Goal: Transaction & Acquisition: Purchase product/service

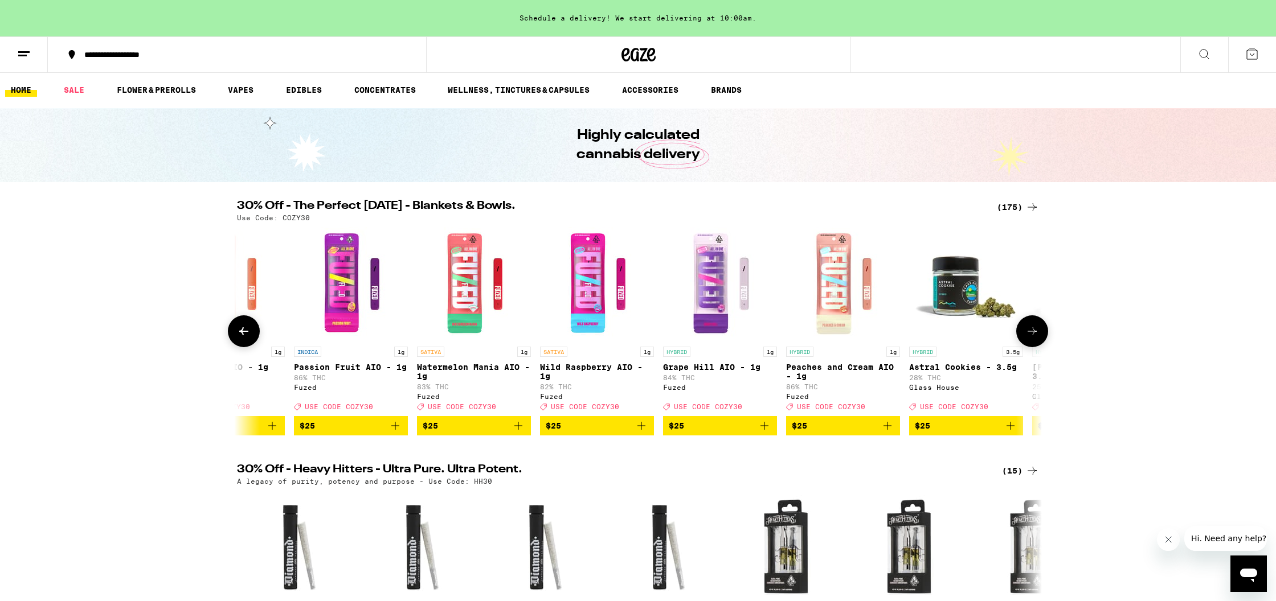
scroll to position [0, 11250]
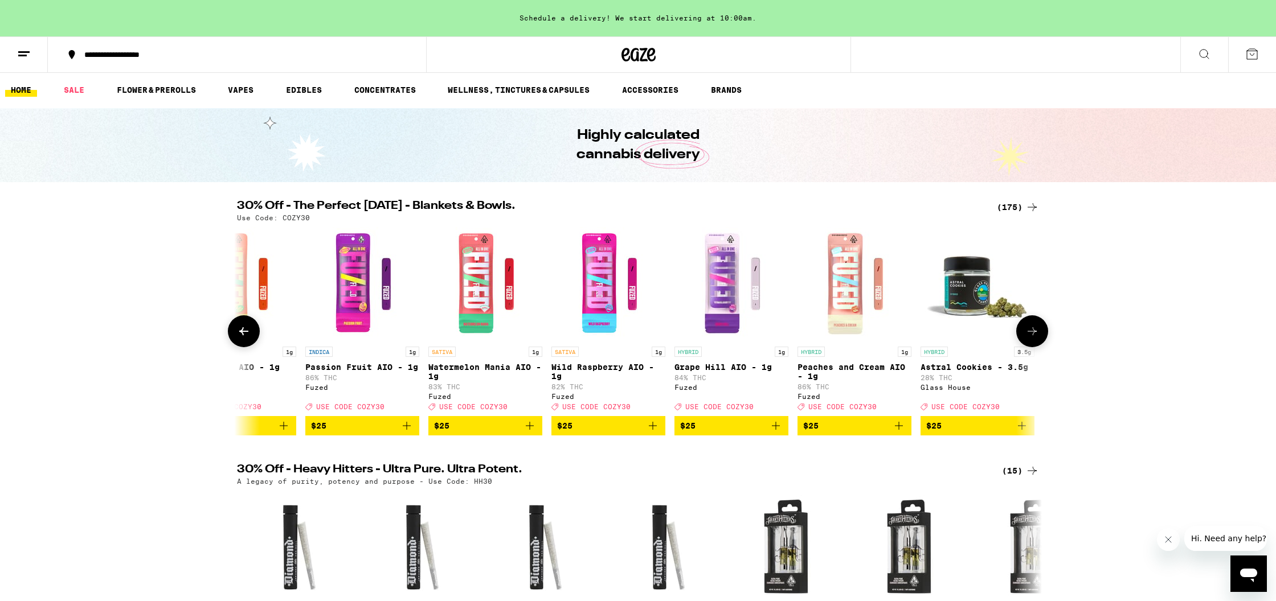
click at [528, 433] on icon "Add to bag" at bounding box center [530, 426] width 14 height 14
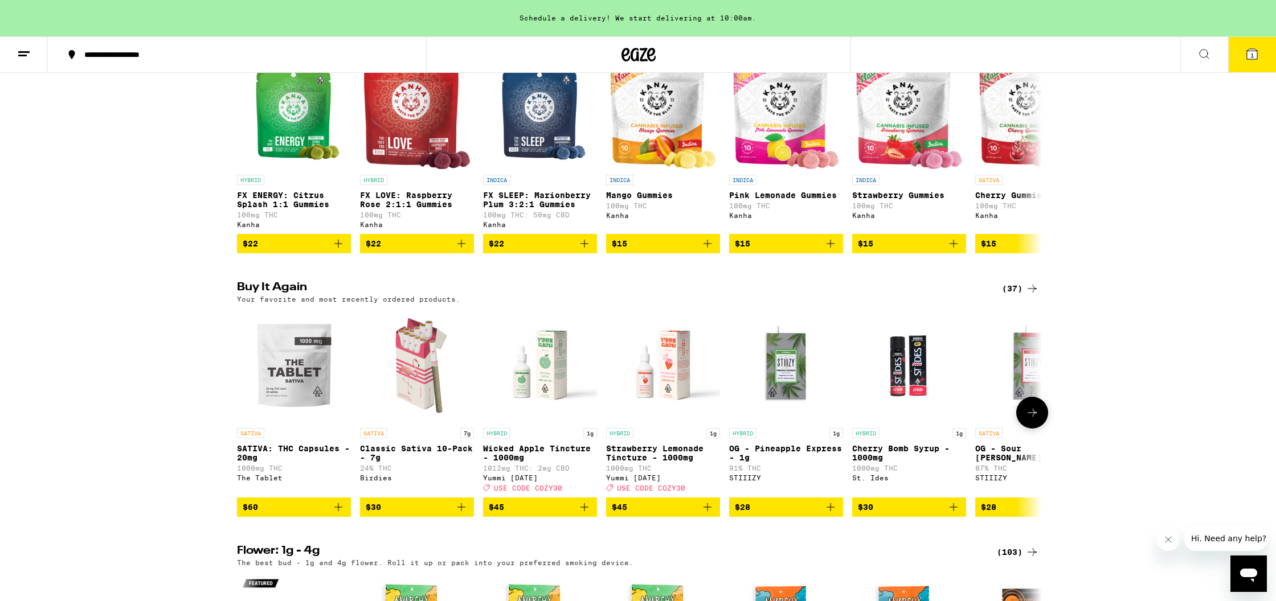
scroll to position [709, 0]
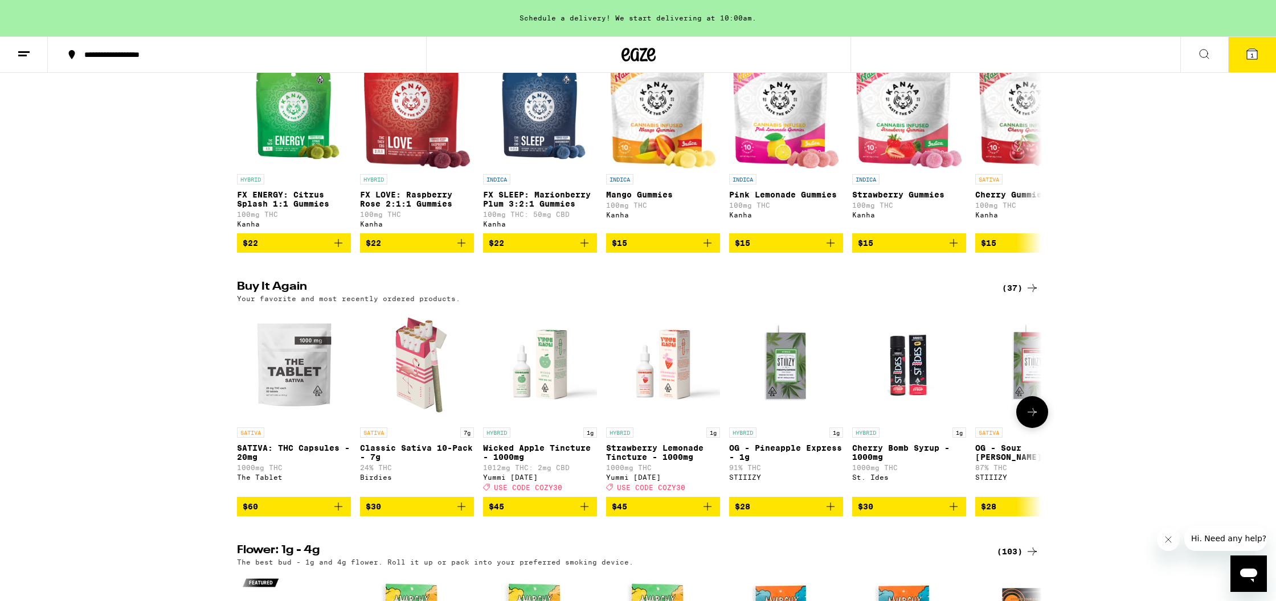
click at [338, 511] on icon "Add to bag" at bounding box center [338, 507] width 8 height 8
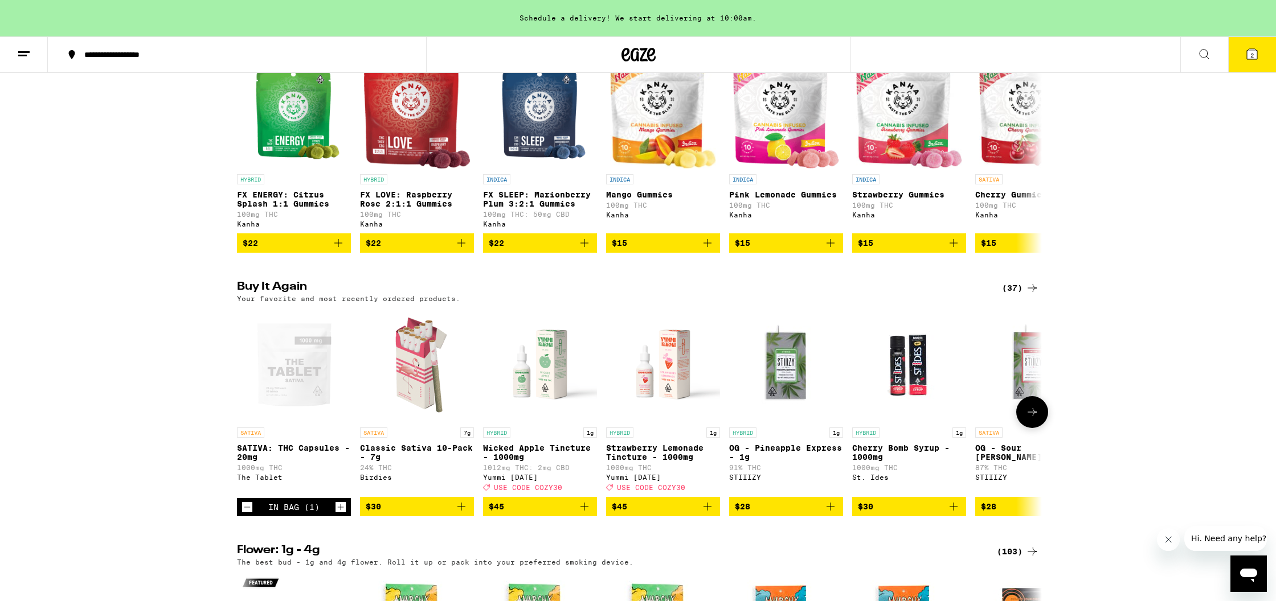
click at [338, 514] on icon "Increment" at bounding box center [340, 508] width 10 height 14
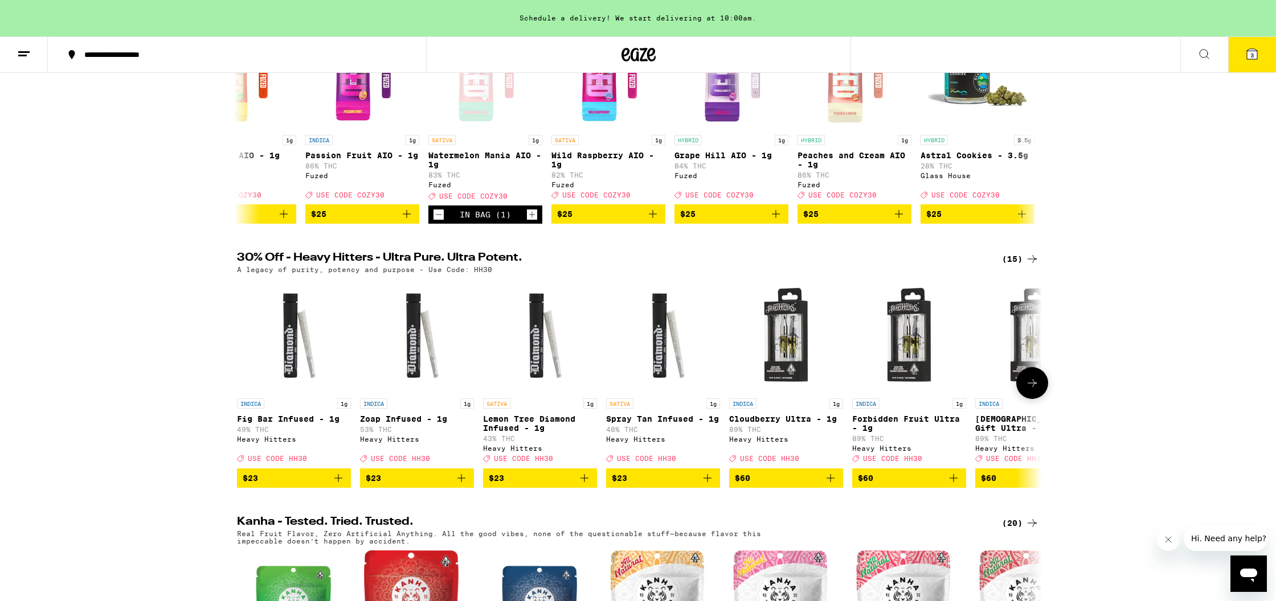
scroll to position [212, 0]
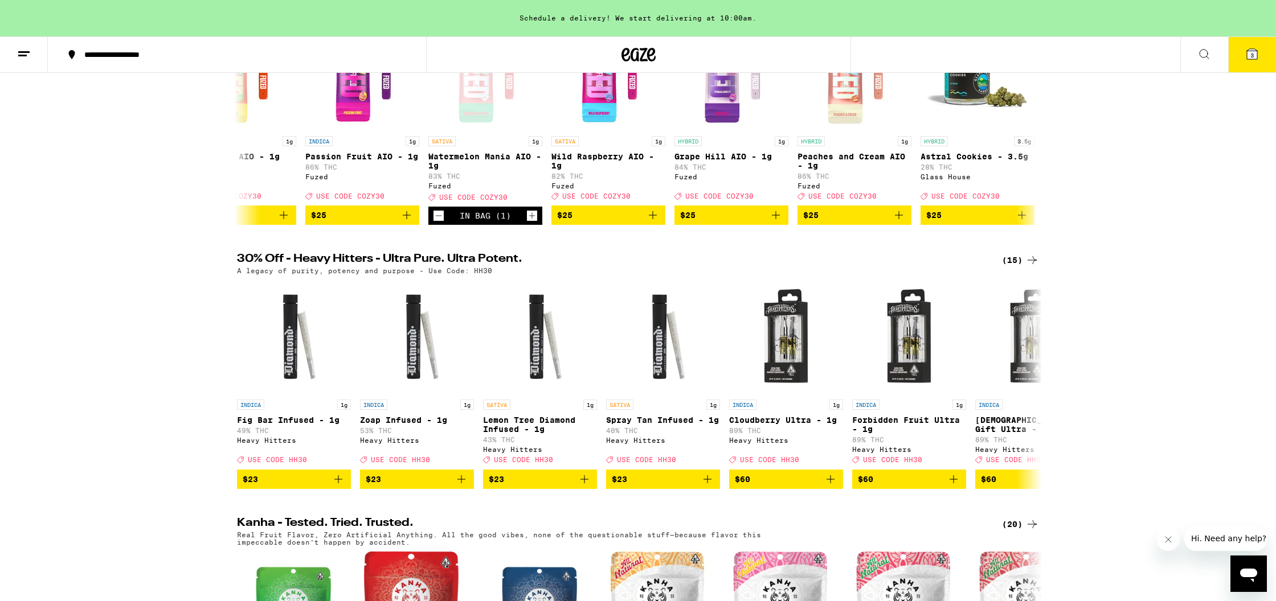
click at [1244, 57] on button "3" at bounding box center [1252, 54] width 48 height 35
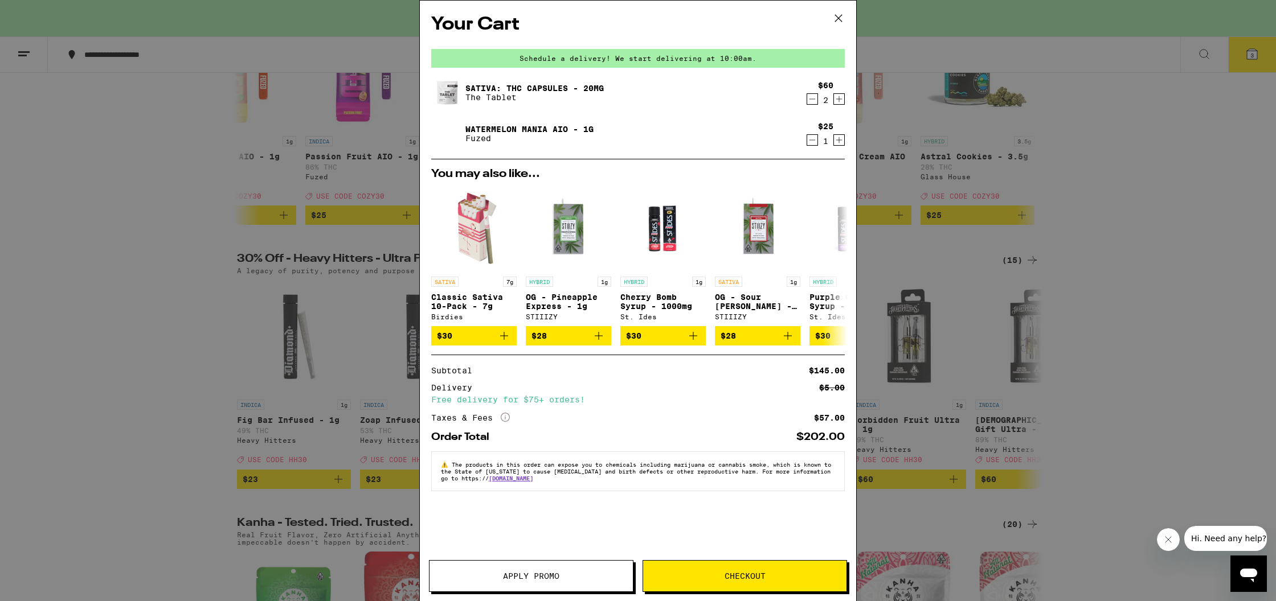
click at [521, 576] on span "Apply Promo" at bounding box center [531, 576] width 56 height 8
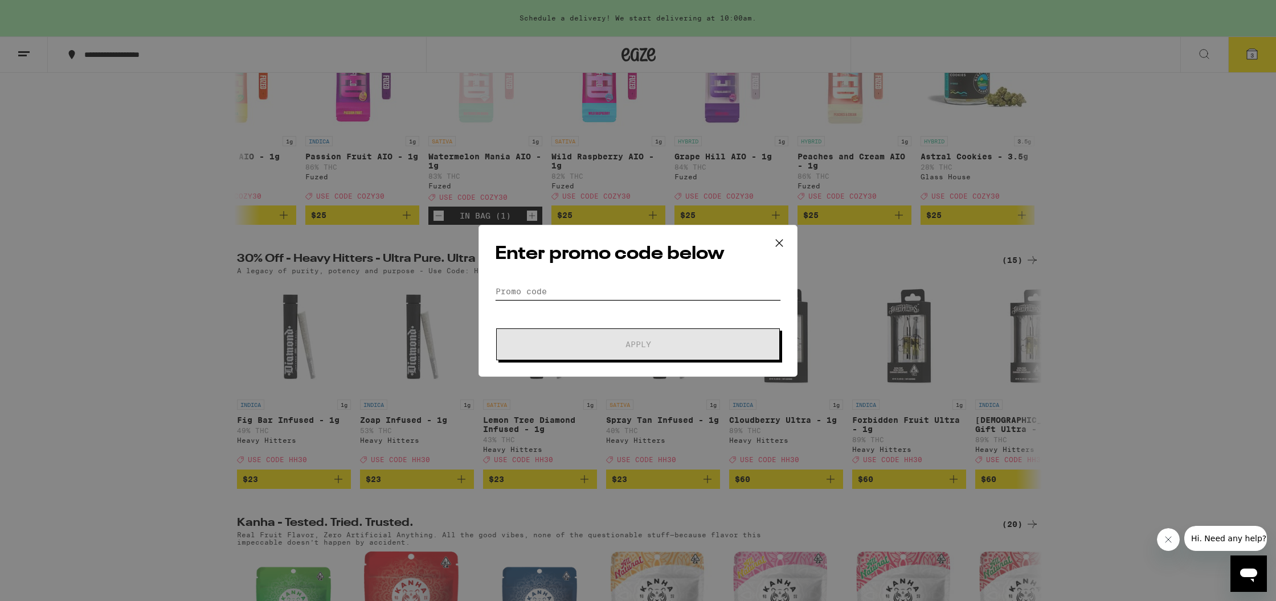
click at [580, 288] on input "Promo Code" at bounding box center [638, 291] width 286 height 17
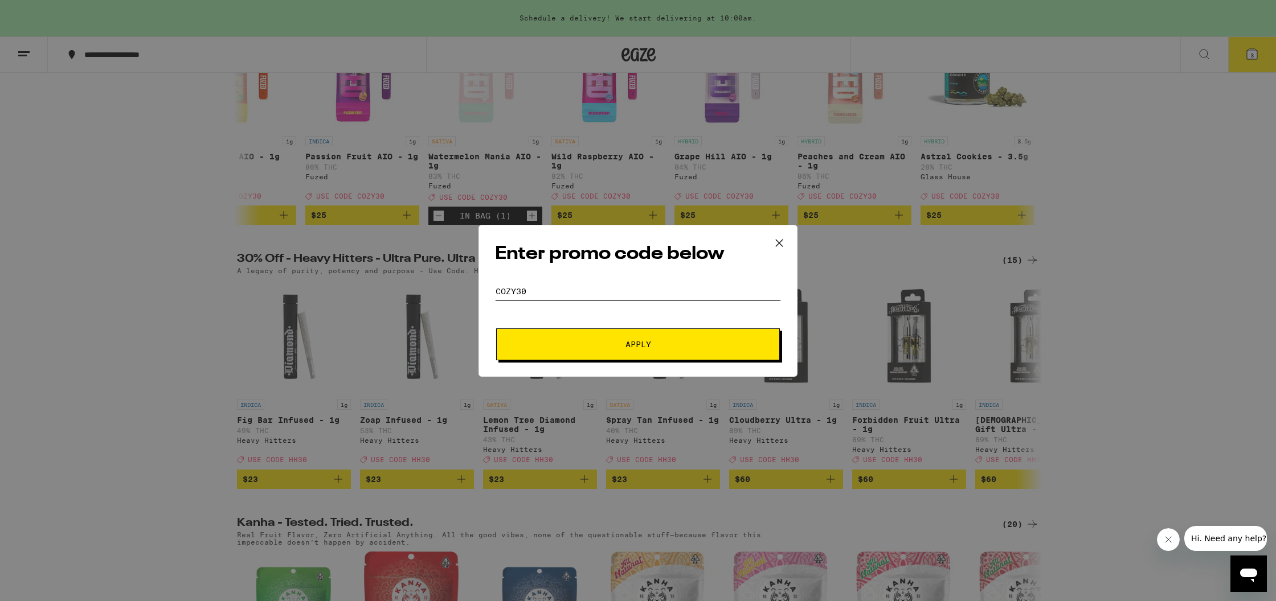
type input "COZY30"
click at [679, 342] on span "Apply" at bounding box center [637, 345] width 205 height 8
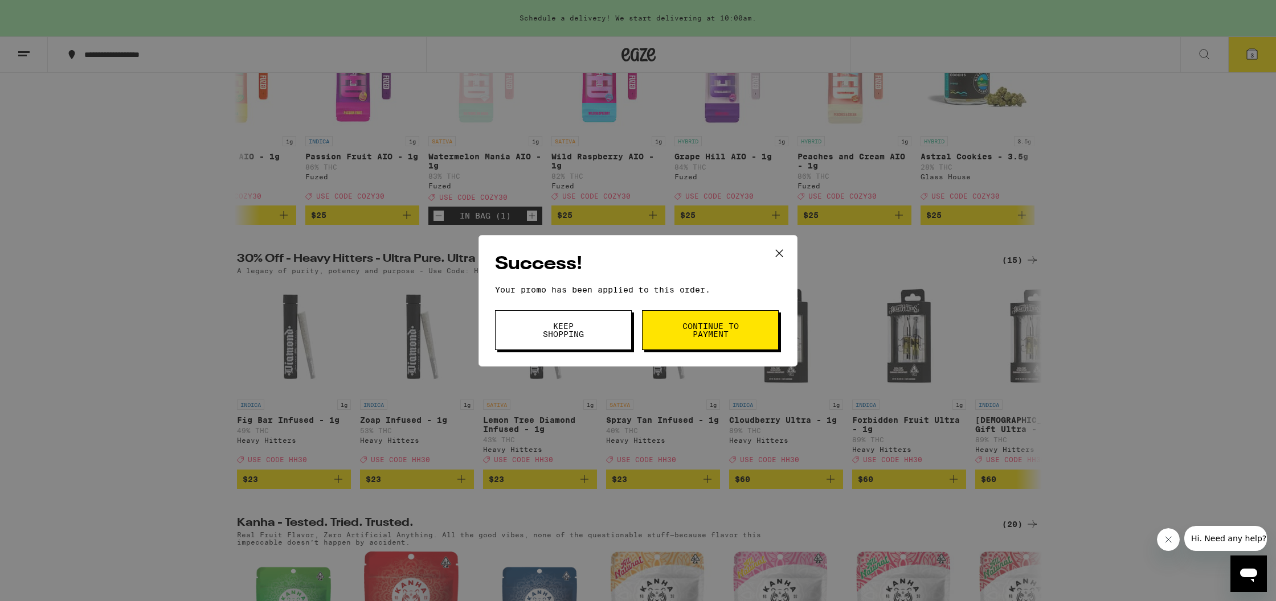
click at [679, 342] on button "Continue to payment" at bounding box center [710, 330] width 137 height 40
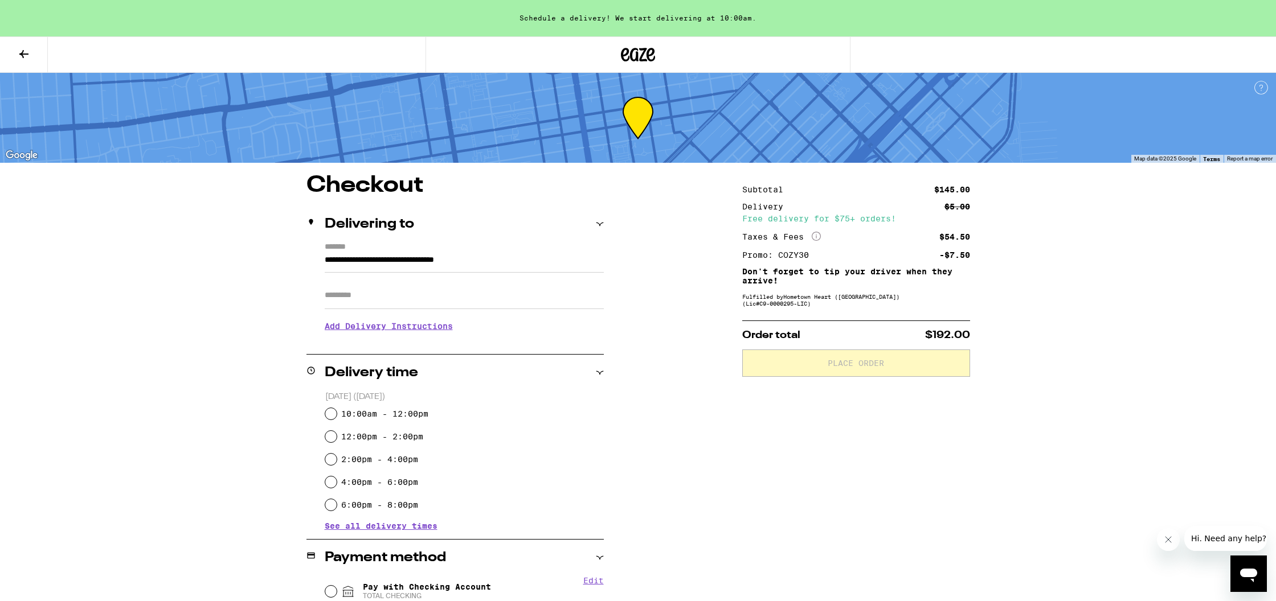
click at [24, 55] on icon at bounding box center [24, 54] width 14 height 14
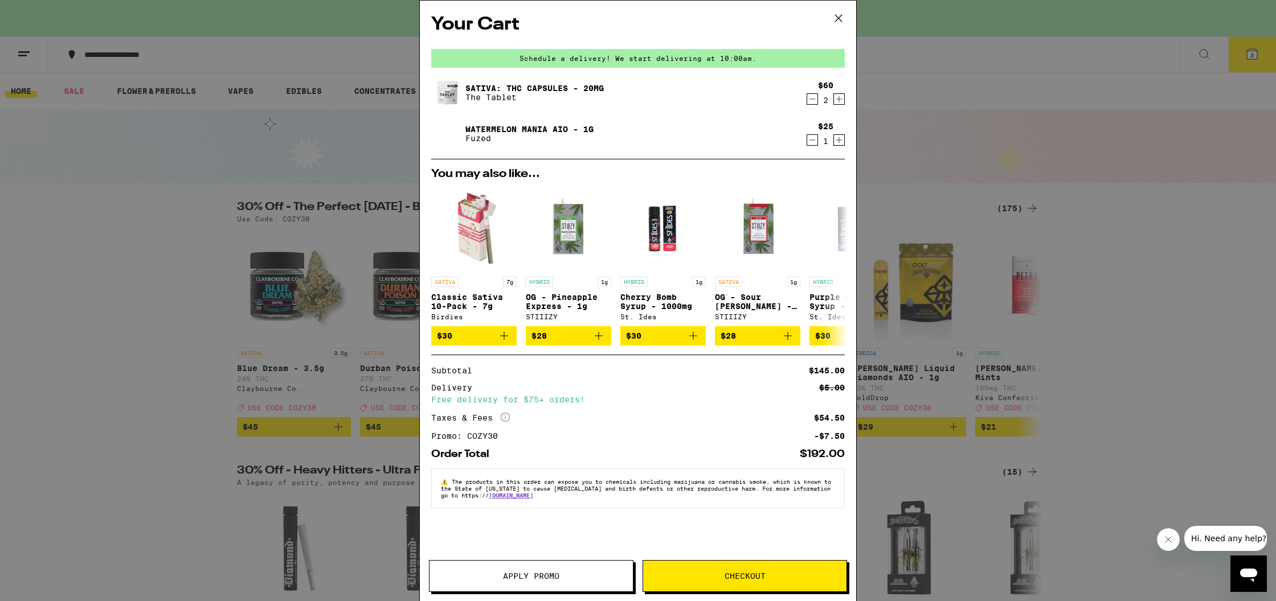
click at [450, 130] on img at bounding box center [447, 134] width 32 height 32
click at [501, 129] on link "Watermelon Mania AIO - 1g" at bounding box center [529, 129] width 128 height 9
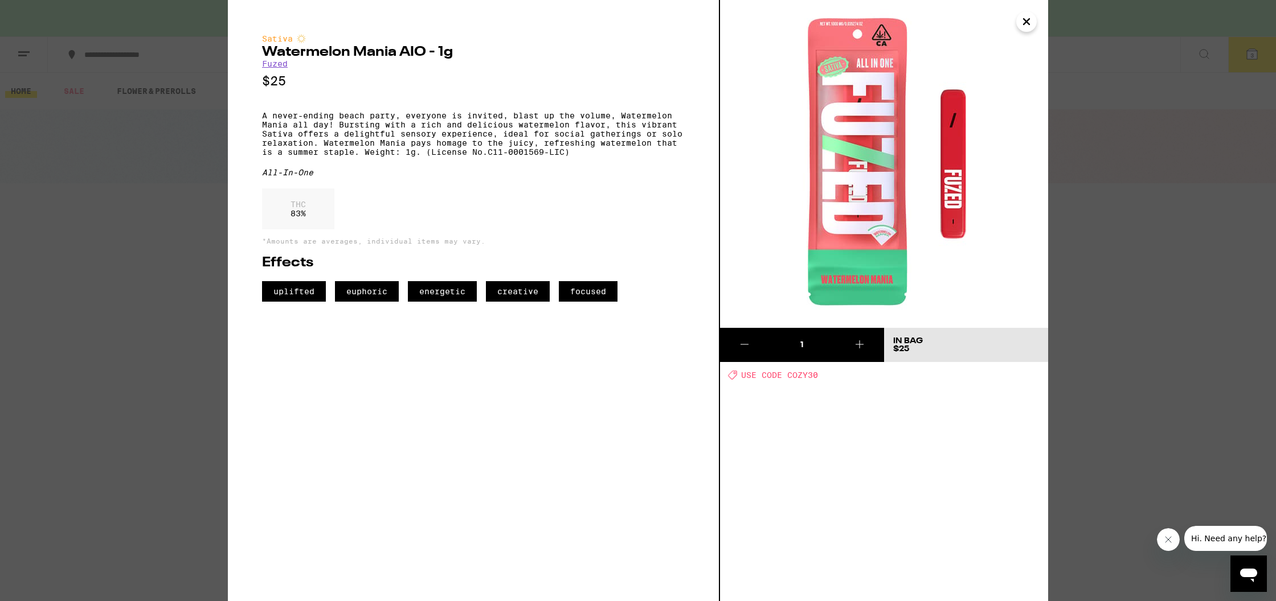
click at [1030, 20] on icon "Close" at bounding box center [1026, 21] width 14 height 17
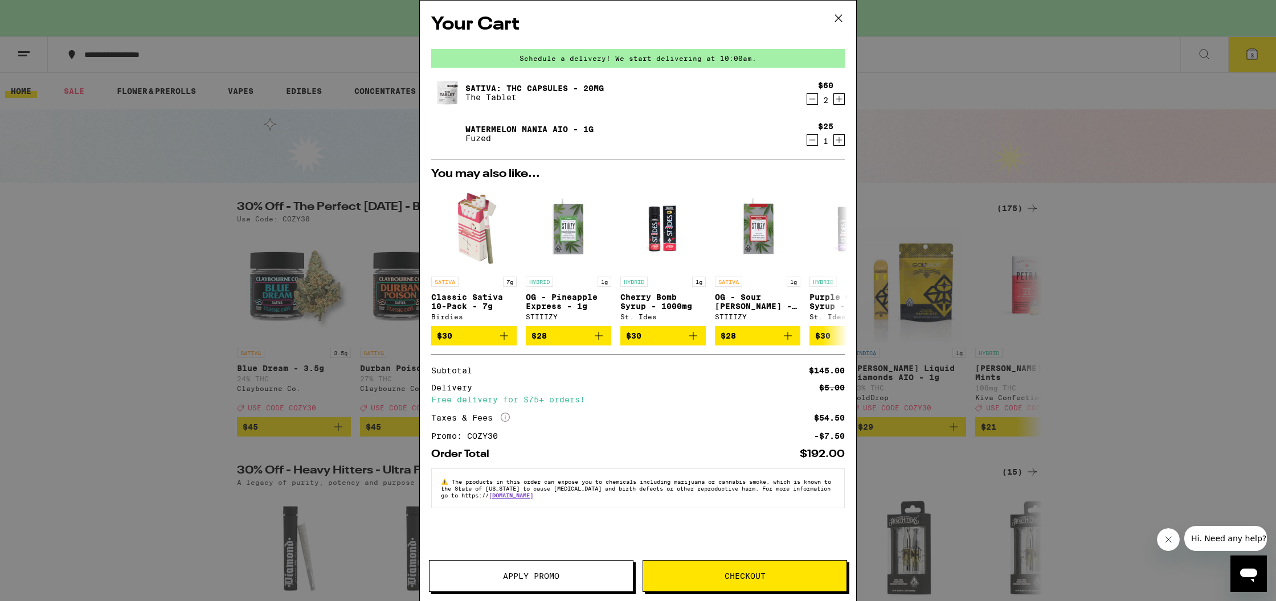
click at [726, 580] on span "Checkout" at bounding box center [744, 576] width 41 height 8
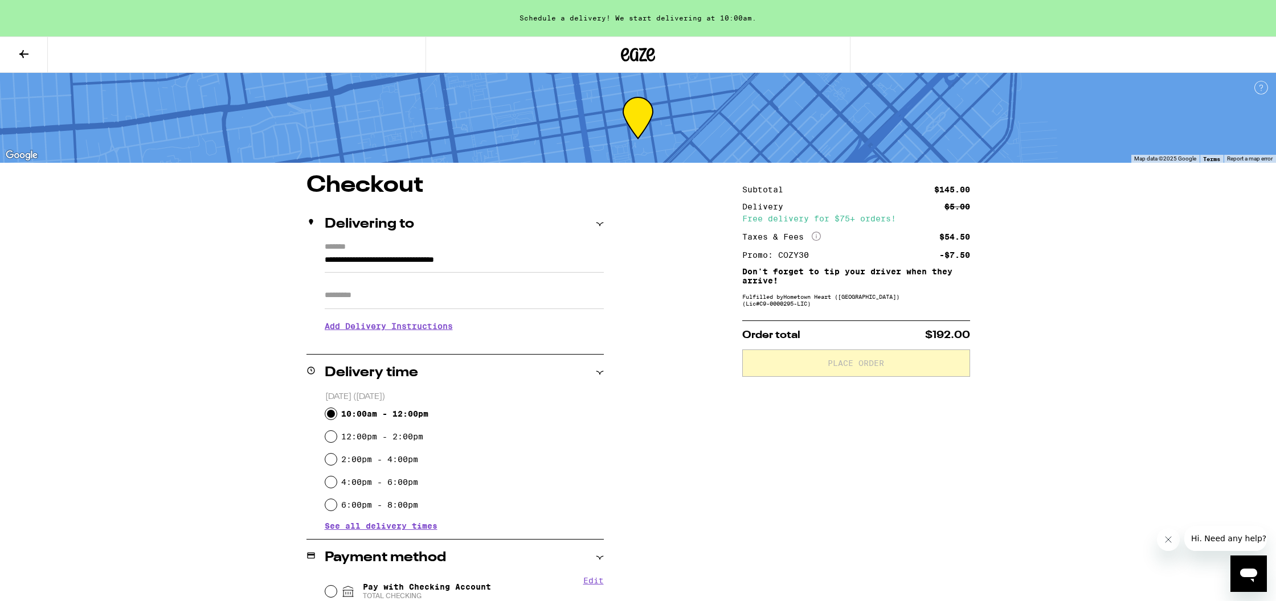
click at [329, 411] on input "10:00am - 12:00pm" at bounding box center [330, 413] width 11 height 11
radio input "true"
click at [372, 336] on h3 "Add Delivery Instructions" at bounding box center [464, 326] width 279 height 26
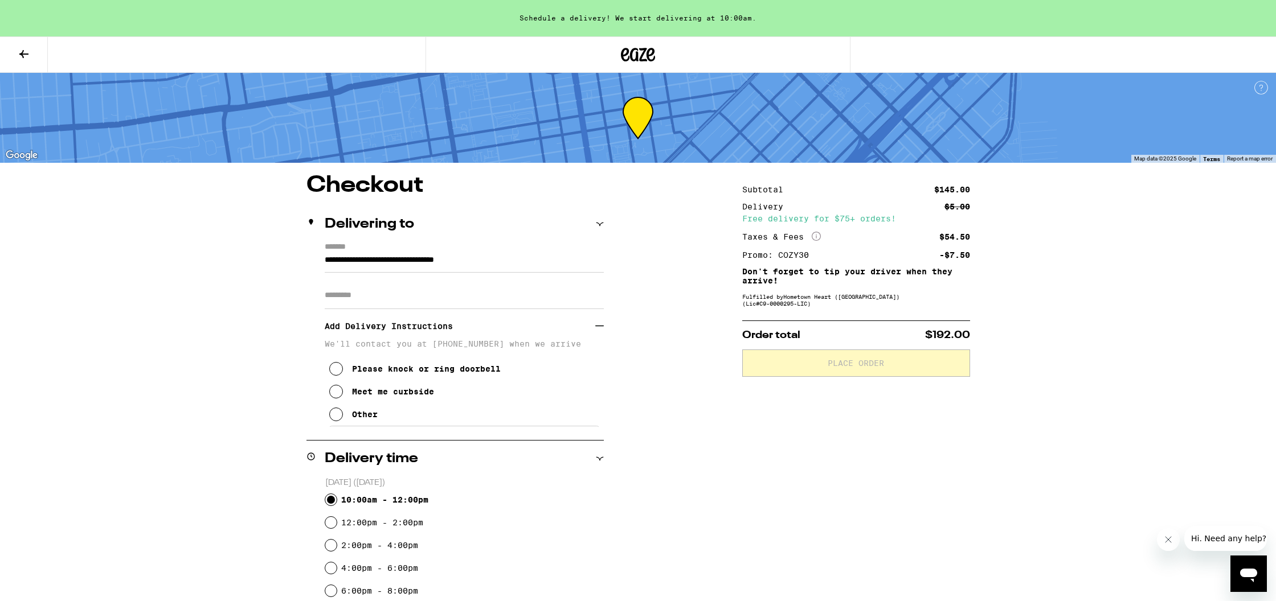
click at [336, 398] on icon at bounding box center [336, 392] width 14 height 14
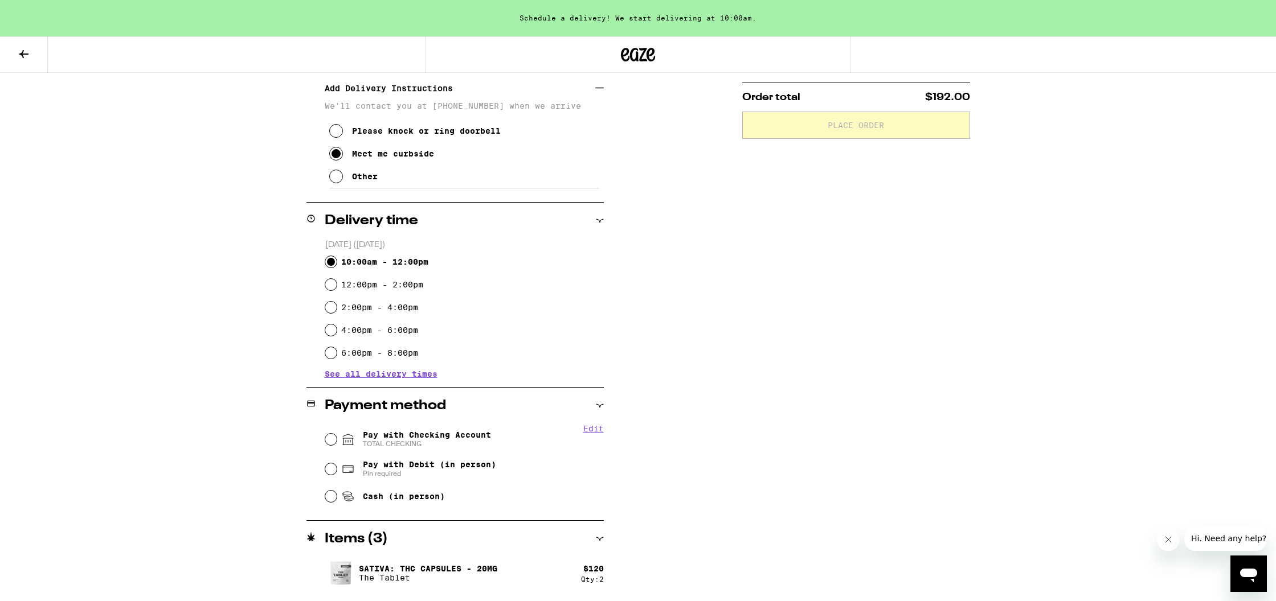
scroll to position [239, 0]
click at [330, 443] on input "Pay with Checking Account TOTAL CHECKING" at bounding box center [330, 438] width 11 height 11
radio input "true"
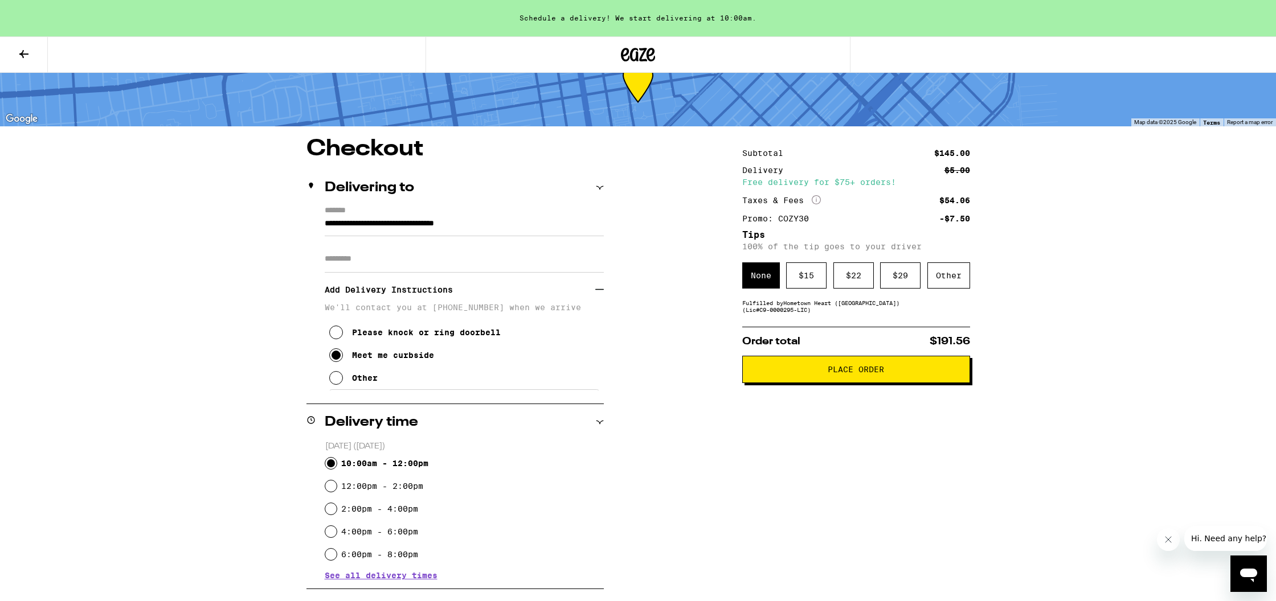
scroll to position [0, 0]
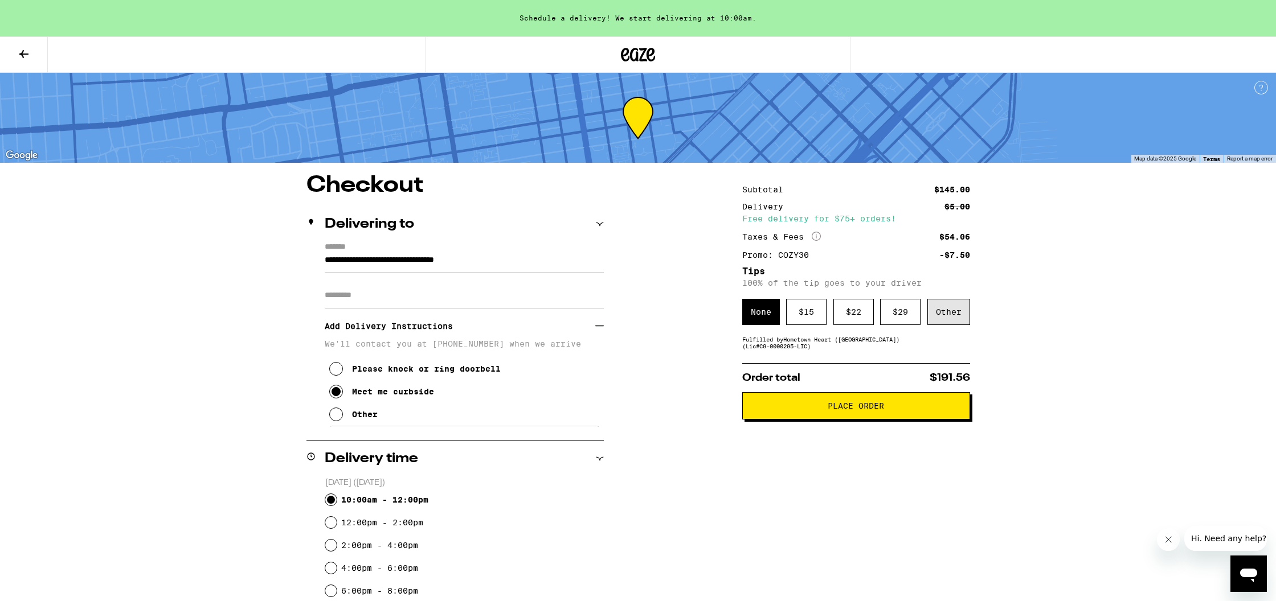
click at [958, 317] on div "Other" at bounding box center [948, 312] width 43 height 26
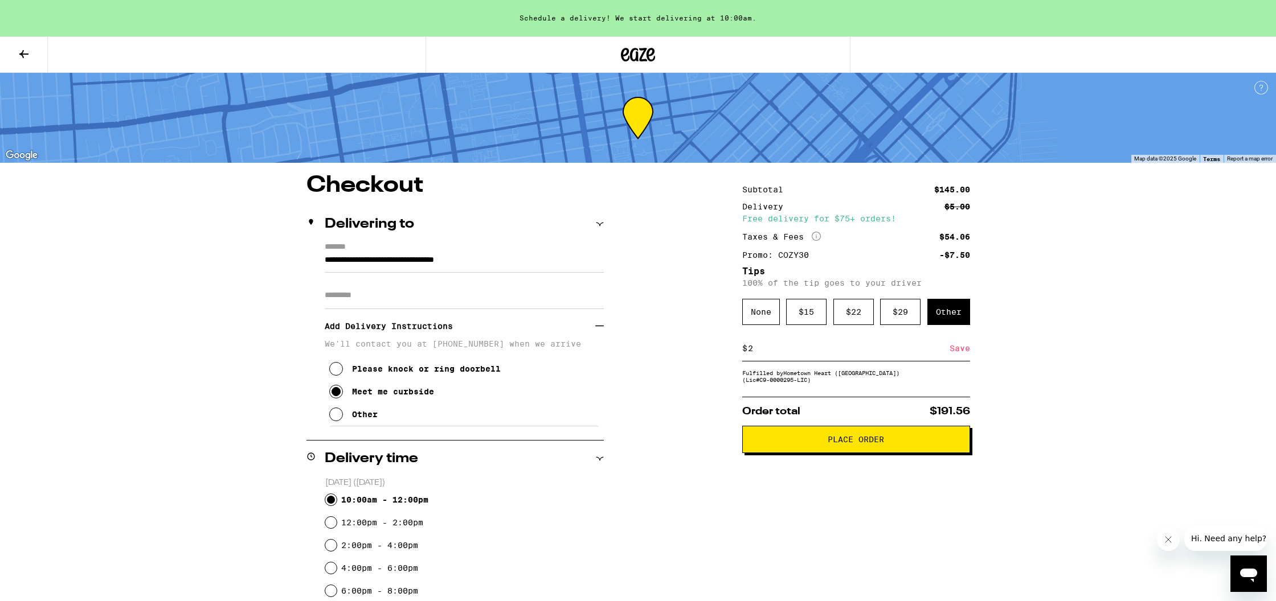
type input "2"
click at [955, 354] on div "Save" at bounding box center [959, 348] width 21 height 25
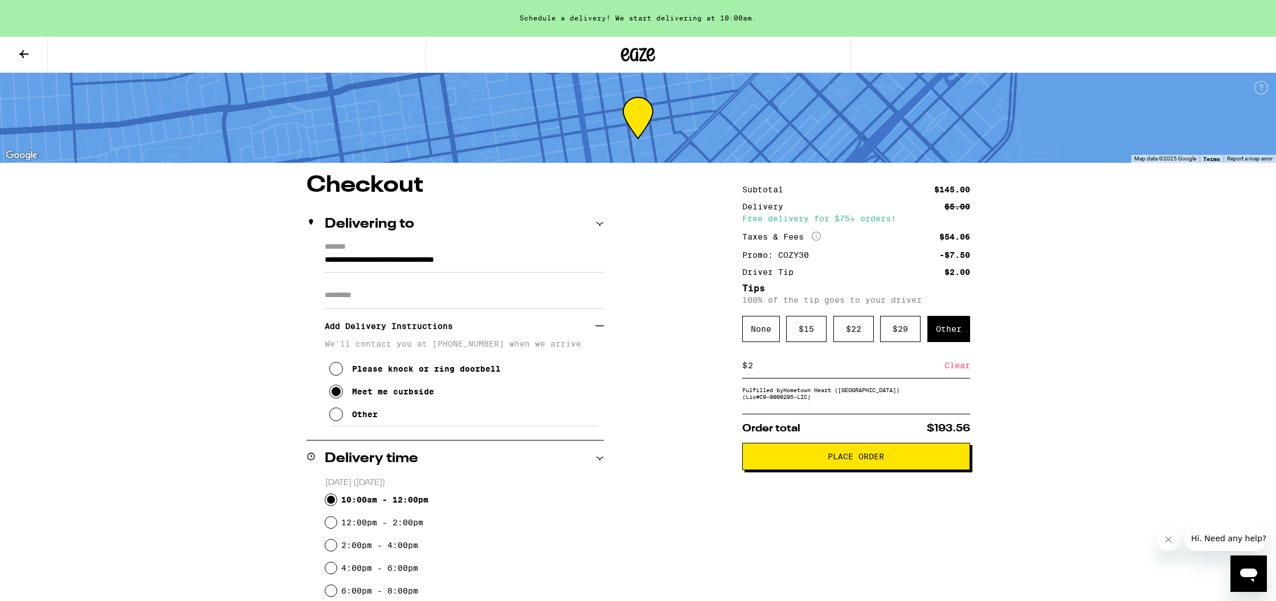
click at [767, 370] on input "2" at bounding box center [845, 366] width 197 height 10
type input "5"
click at [951, 371] on div "Save" at bounding box center [959, 365] width 21 height 25
click at [844, 461] on span "Place Order" at bounding box center [856, 457] width 56 height 8
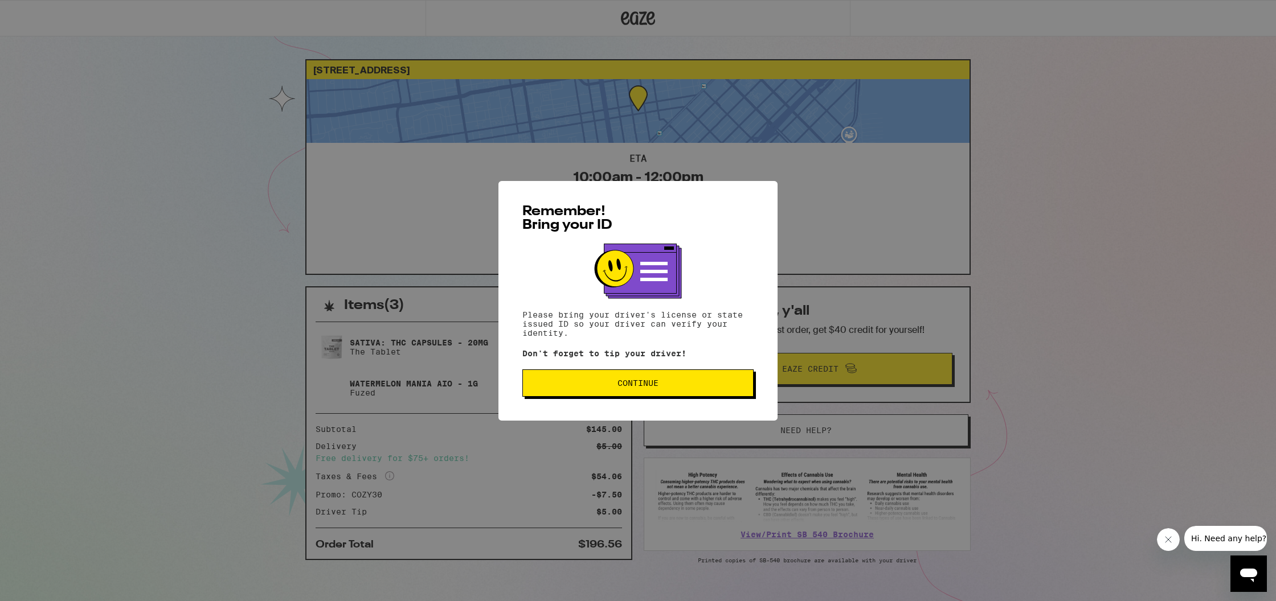
click at [672, 391] on button "Continue" at bounding box center [637, 383] width 231 height 27
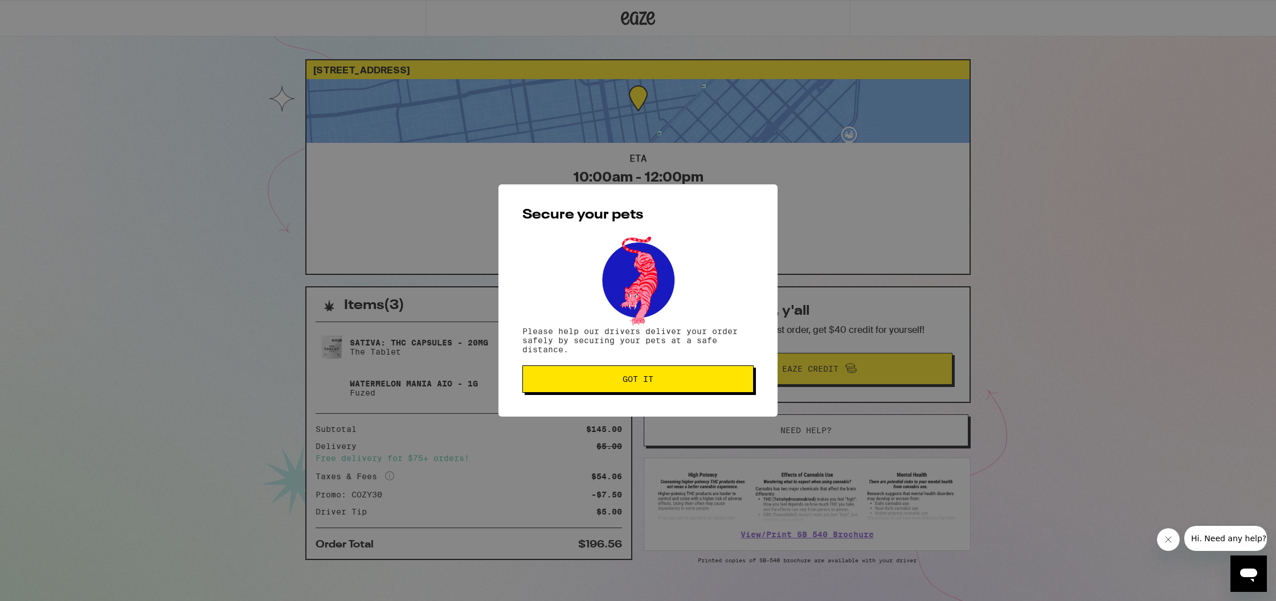
click at [672, 391] on button "Got it" at bounding box center [637, 379] width 231 height 27
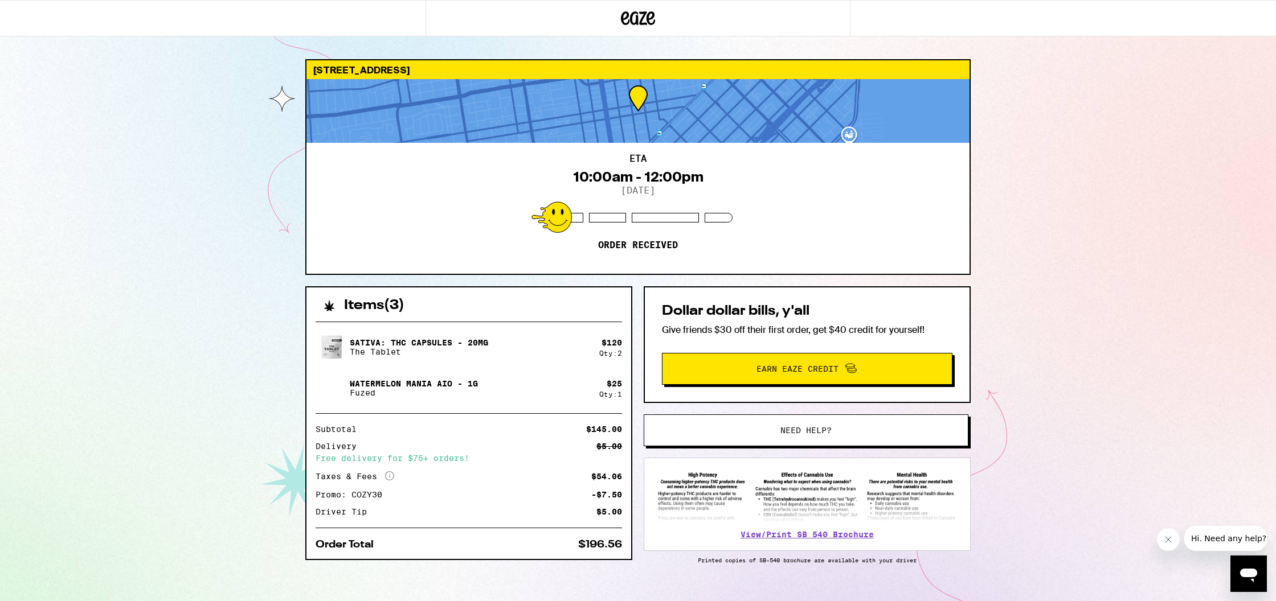
click at [407, 386] on p "Watermelon Mania AIO - 1g" at bounding box center [414, 383] width 128 height 9
click at [333, 387] on img at bounding box center [332, 388] width 32 height 32
